Goal: Communication & Community: Answer question/provide support

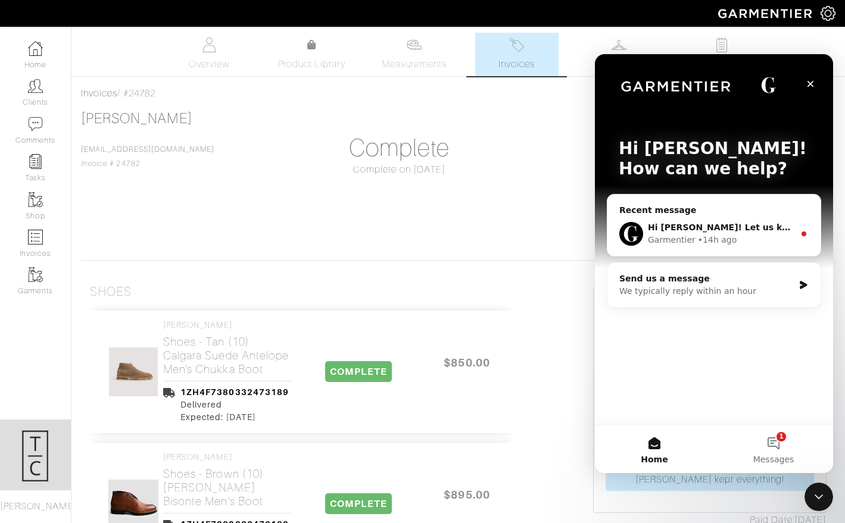
click at [669, 219] on div "Hi [PERSON_NAME]! Let us know what you would like to do and we can go ahead and…" at bounding box center [713, 234] width 213 height 44
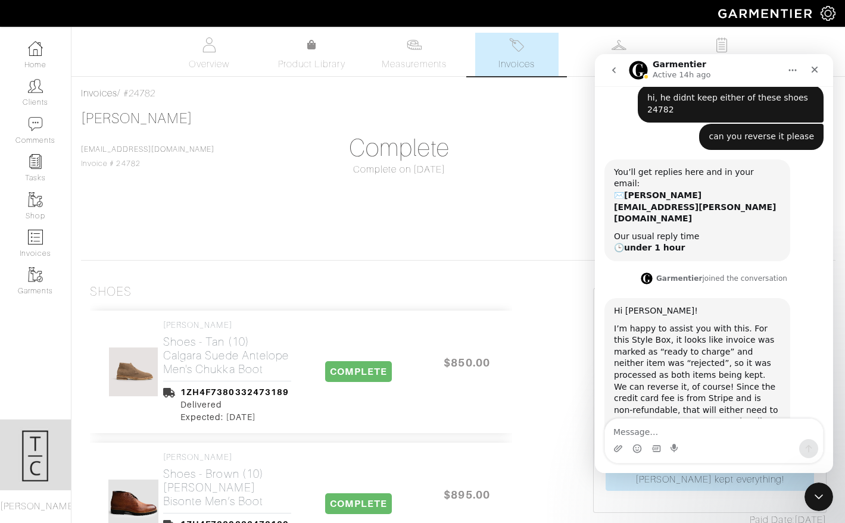
scroll to position [143, 0]
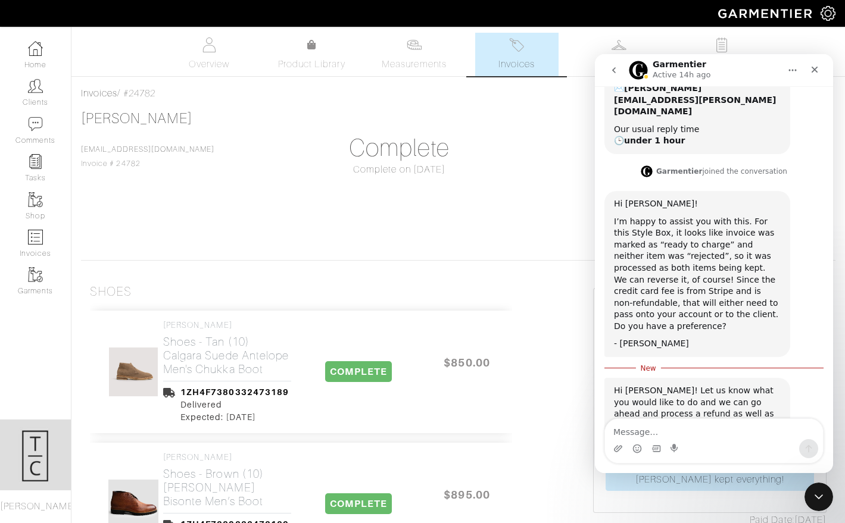
click at [746, 429] on textarea "Message…" at bounding box center [714, 429] width 218 height 20
type textarea "you can pass it onto me thanks"
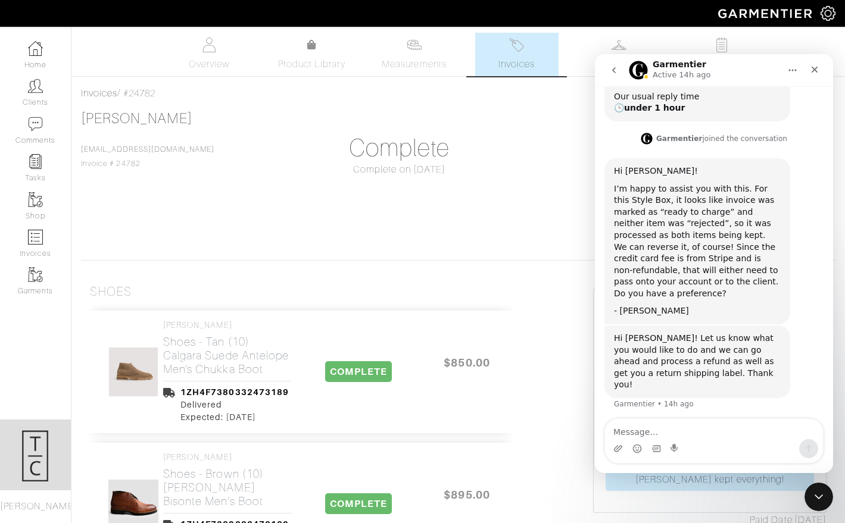
scroll to position [191, 0]
click at [46, 64] on link "Home" at bounding box center [35, 55] width 71 height 38
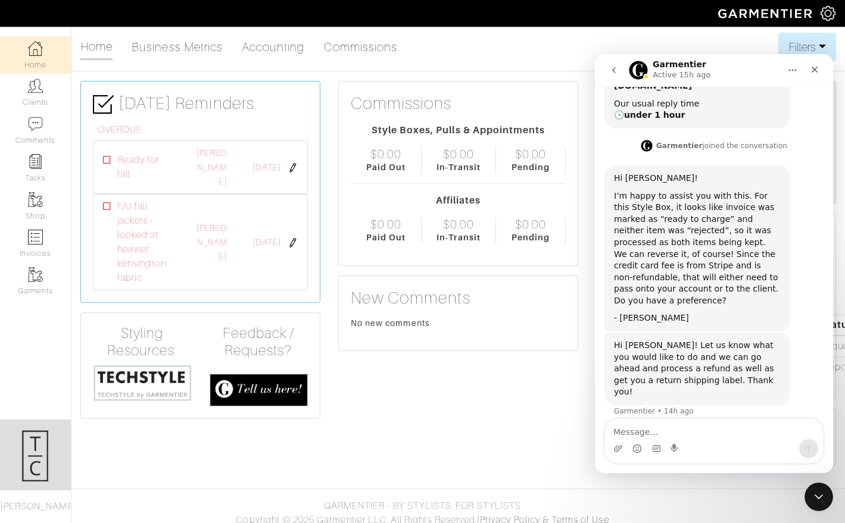
scroll to position [191, 0]
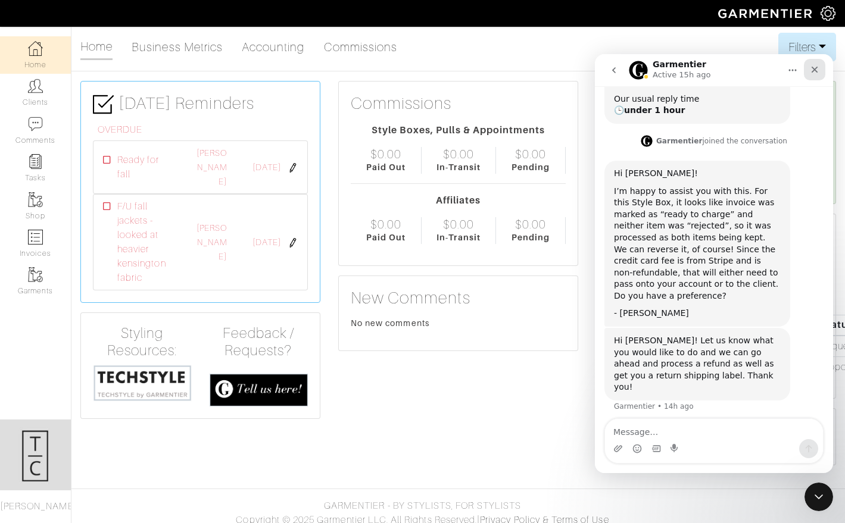
click at [819, 70] on icon "Close" at bounding box center [815, 70] width 10 height 10
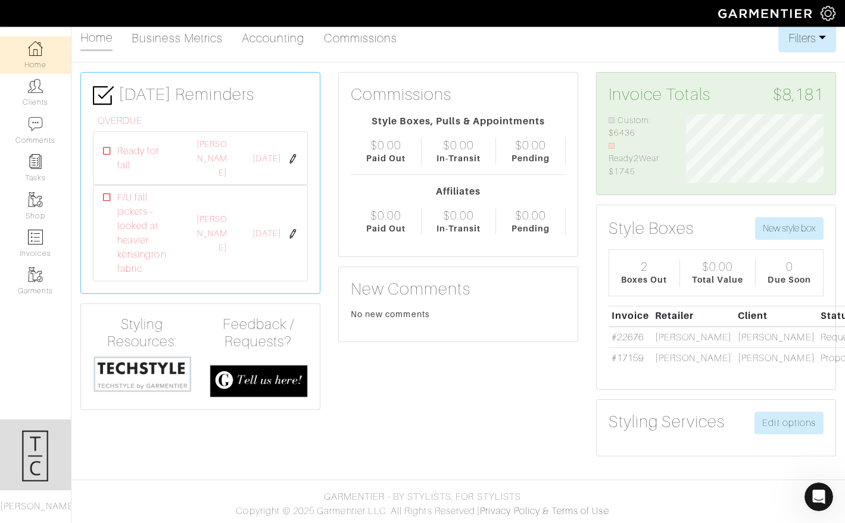
scroll to position [0, 0]
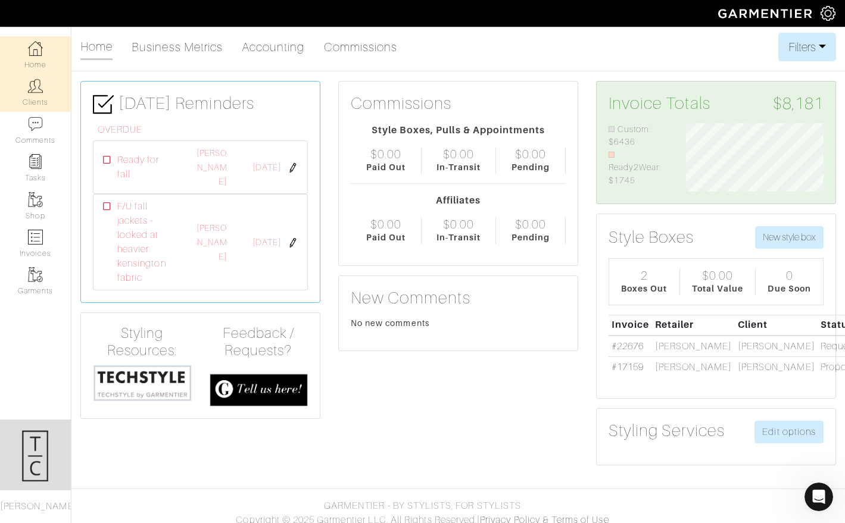
click at [51, 102] on link "Clients" at bounding box center [35, 93] width 71 height 38
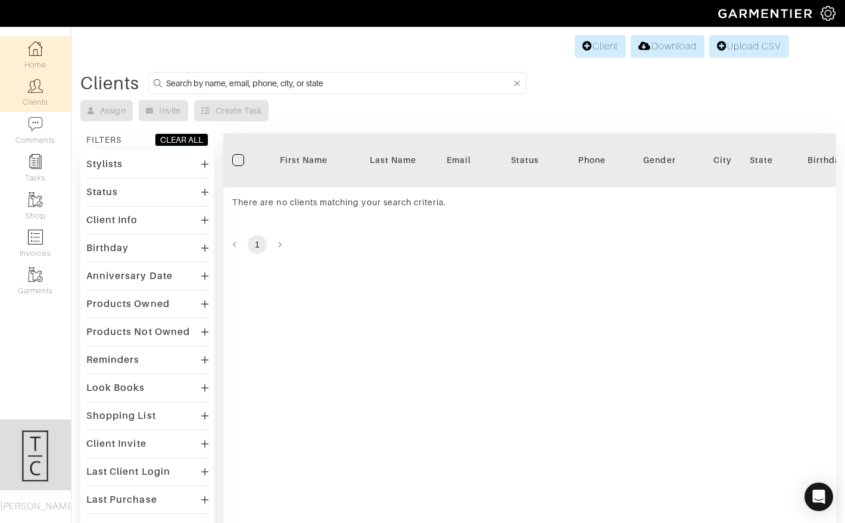
click at [46, 65] on link "Home" at bounding box center [35, 55] width 71 height 38
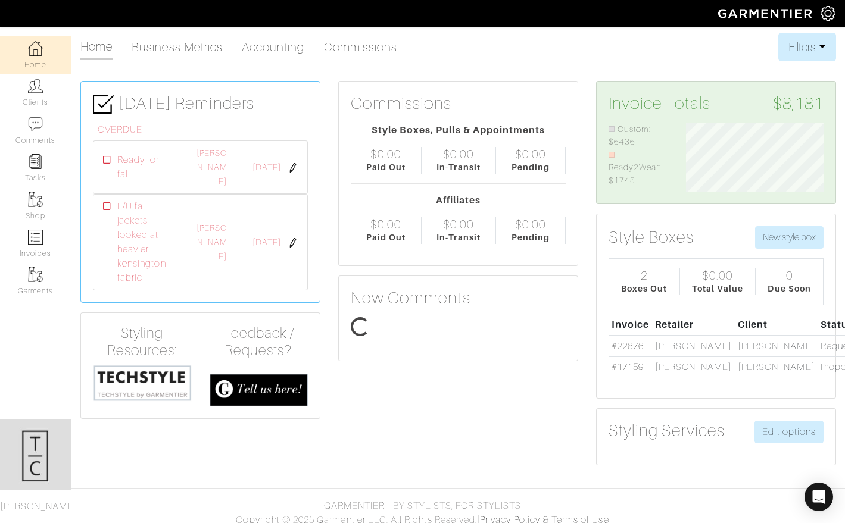
scroll to position [68, 155]
